Goal: Task Accomplishment & Management: Manage account settings

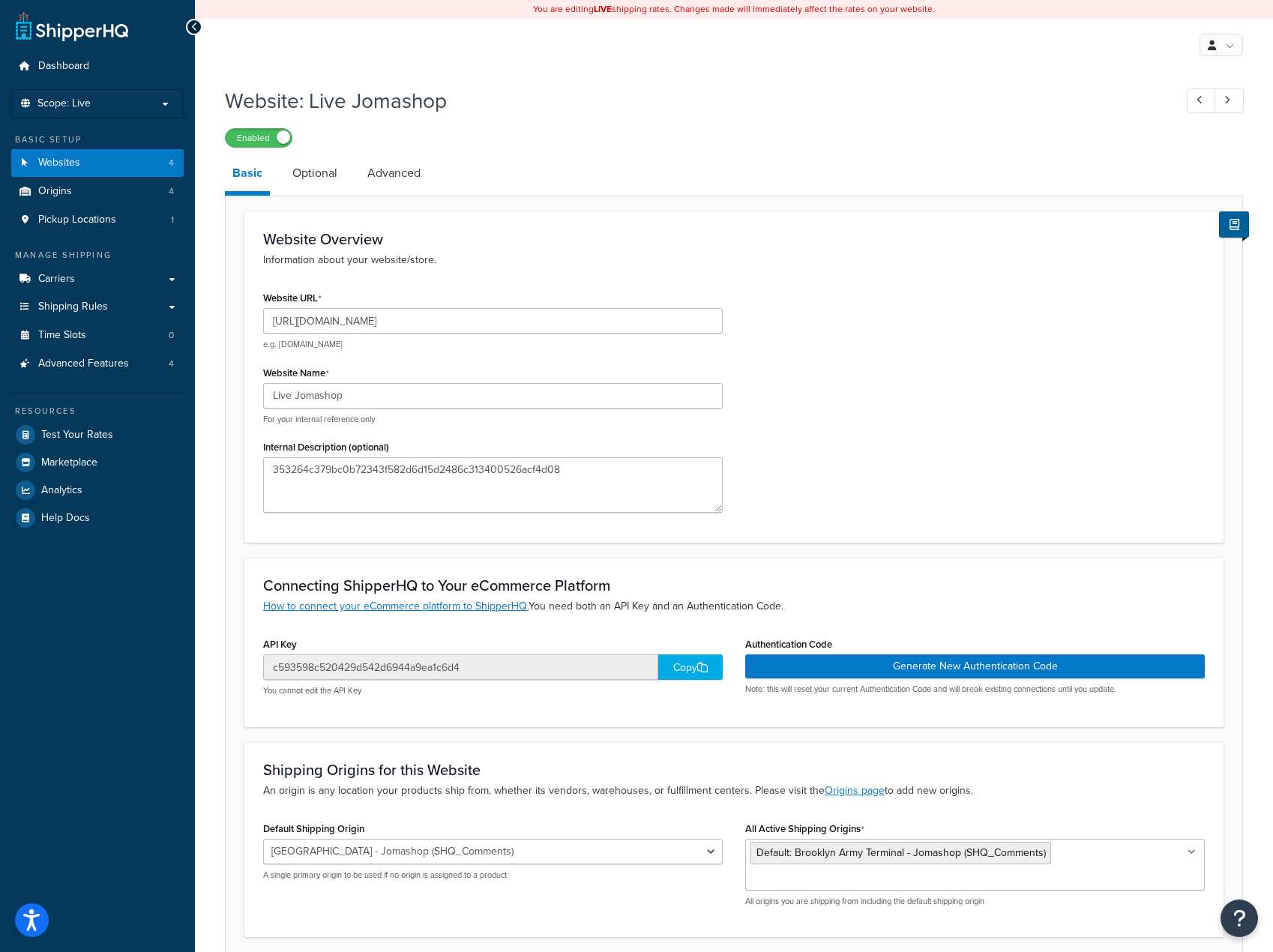
select select "43834"
click at [94, 268] on link "Carriers" at bounding box center [97, 279] width 173 height 27
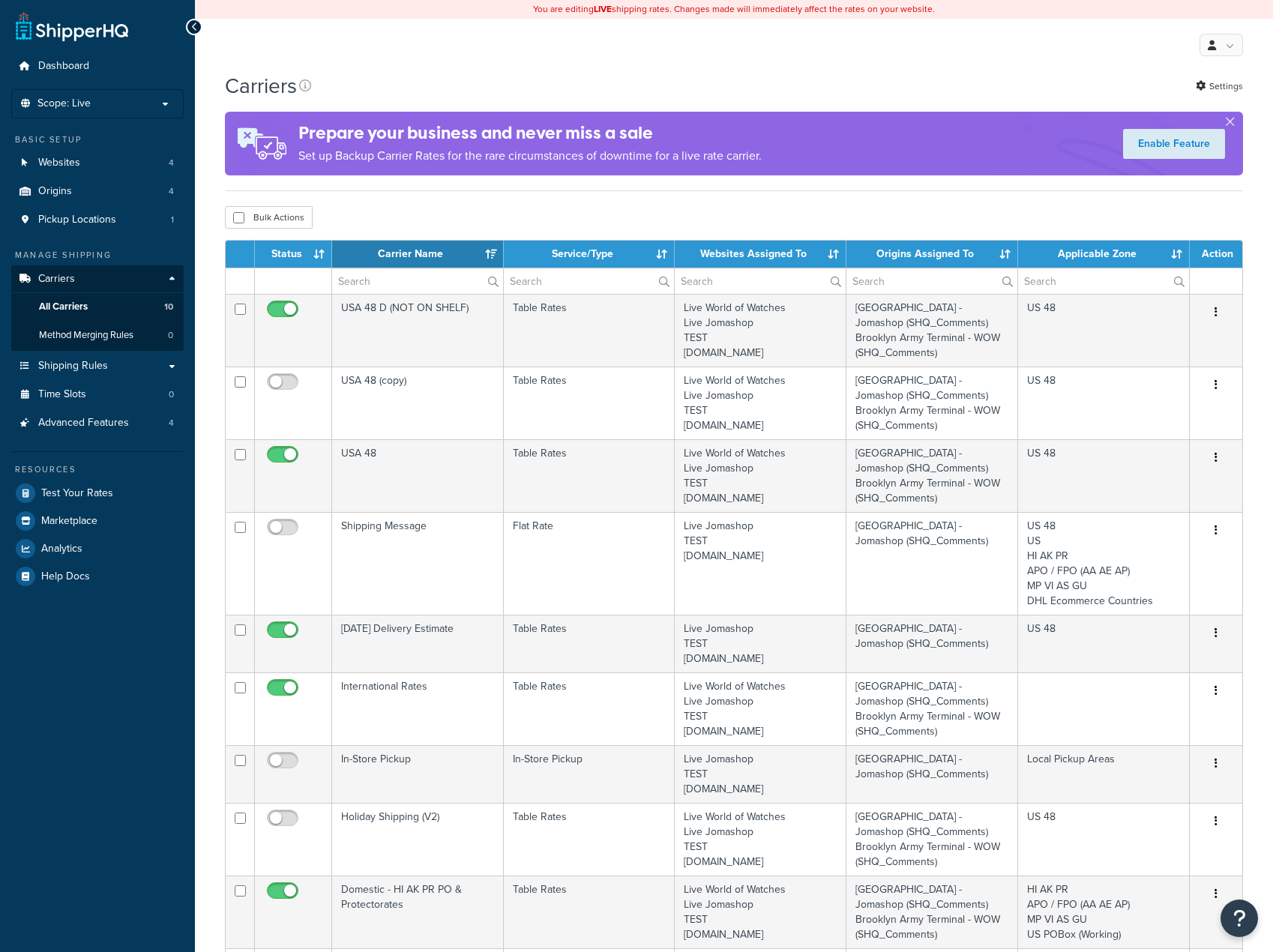
select select "15"
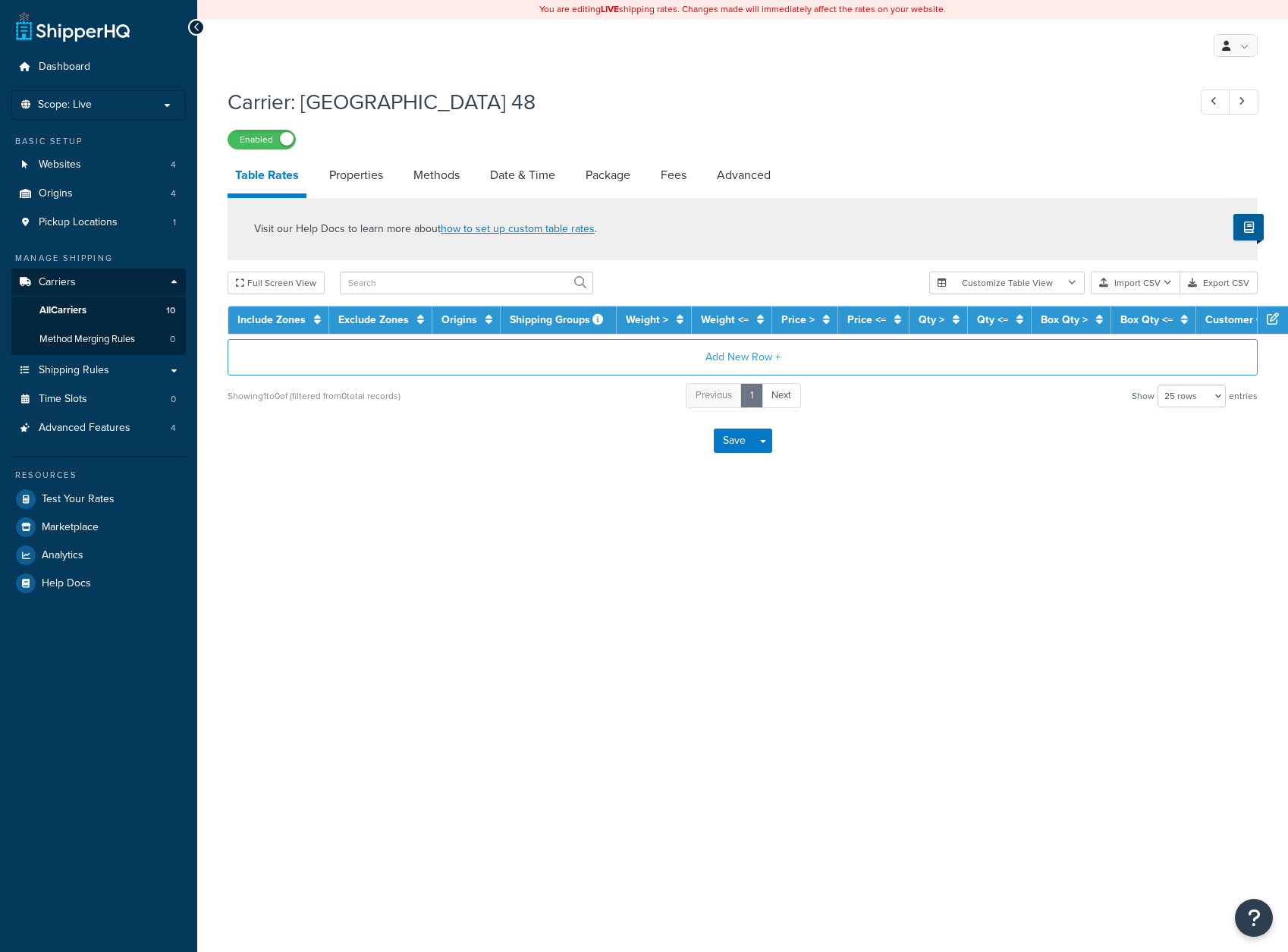
select select "25"
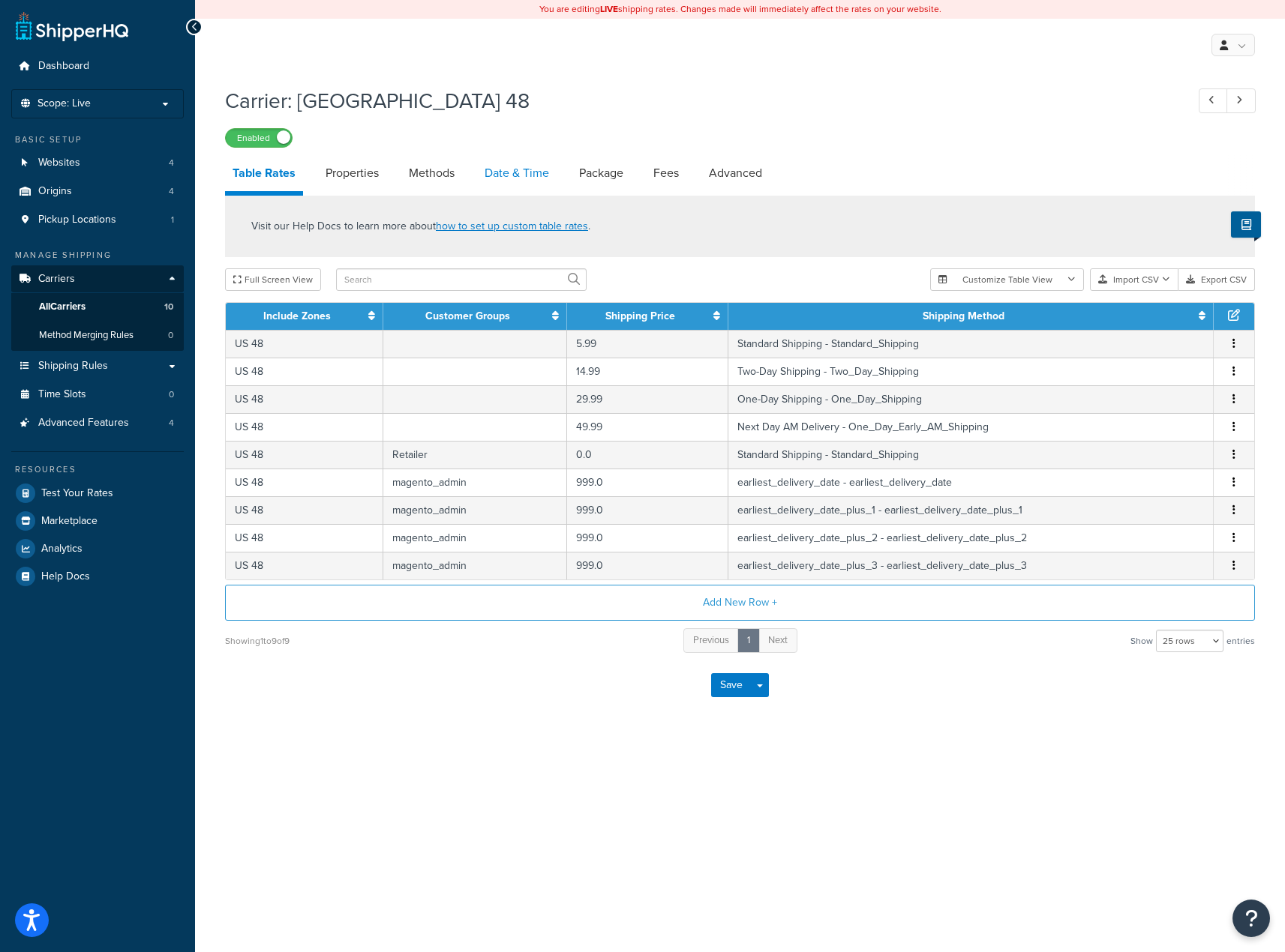
click at [517, 171] on link "Date & Time" at bounding box center [517, 173] width 80 height 36
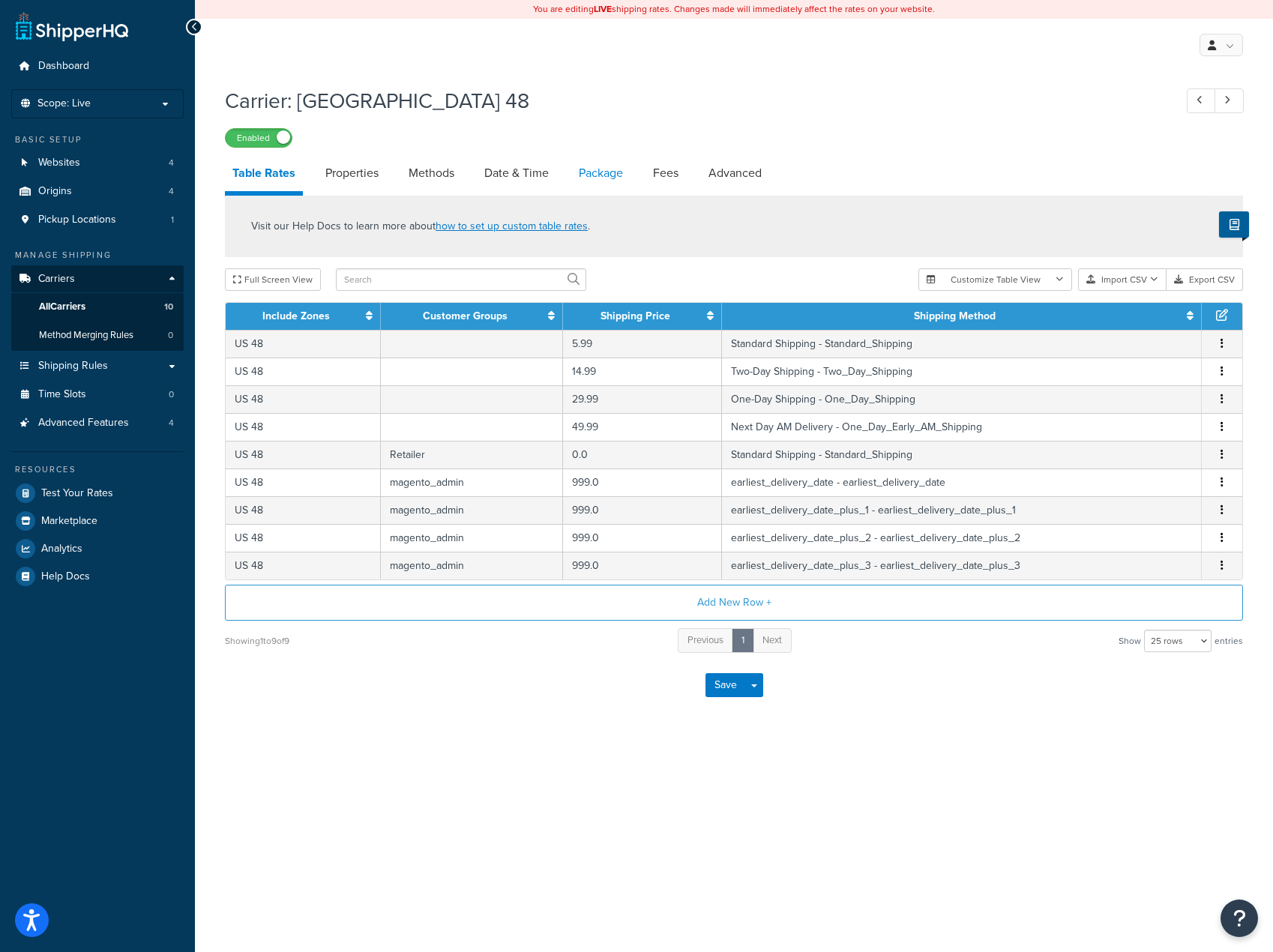
select select "yMMMEd"
